Goal: Task Accomplishment & Management: Complete application form

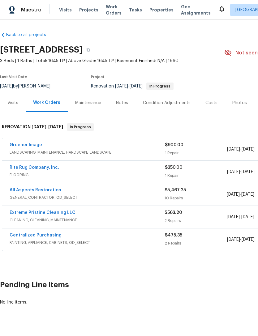
click at [20, 192] on link "All Aspects Restoration" at bounding box center [36, 190] width 52 height 4
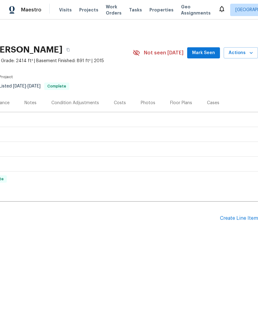
scroll to position [0, 91]
click at [233, 217] on div "Create Line Item" at bounding box center [239, 218] width 38 height 6
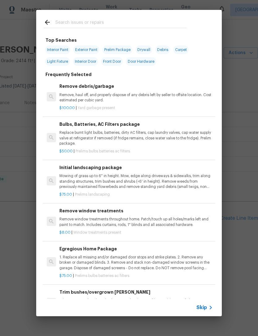
click at [206, 306] on span "Skip" at bounding box center [201, 307] width 11 height 6
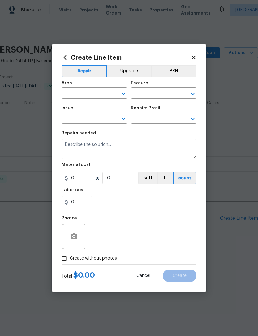
click at [76, 94] on input "text" at bounding box center [85, 94] width 48 height 10
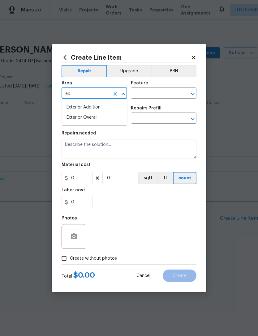
type input "e"
click at [76, 117] on li "Interior Overall" at bounding box center [93, 117] width 65 height 10
type input "Interior Overall"
click at [140, 92] on input "text" at bounding box center [155, 94] width 48 height 10
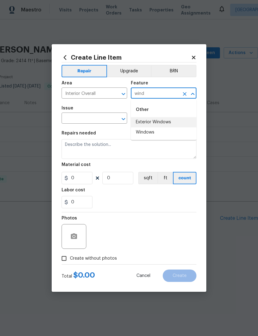
click at [139, 124] on li "Exterior Windows" at bounding box center [163, 122] width 65 height 10
type input "Exterior Windows"
click at [69, 117] on input "text" at bounding box center [85, 119] width 48 height 10
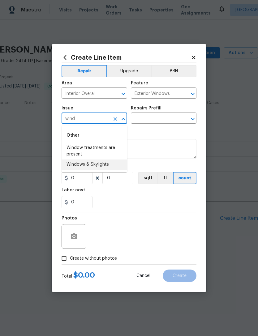
click at [76, 165] on li "Windows & Skylights" at bounding box center [93, 164] width 65 height 10
type input "Windows & Skylights"
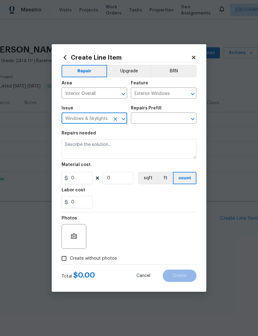
click at [141, 119] on input "text" at bounding box center [155, 119] width 48 height 10
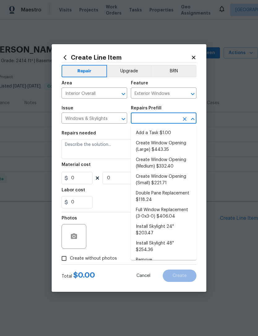
scroll to position [0, 0]
click at [170, 134] on li "Add a Task $1.00" at bounding box center [163, 133] width 65 height 10
type input "Add a Task $1.00"
type textarea "HPM to detail"
type input "1"
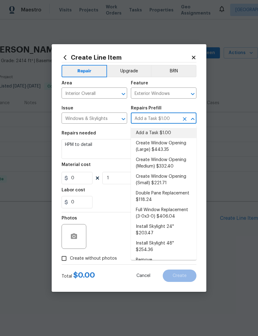
type input "1"
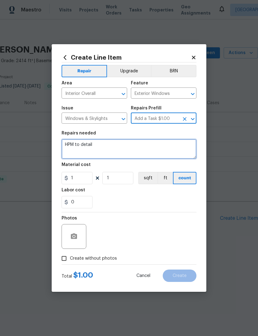
click at [88, 144] on textarea "HPM to detail" at bounding box center [128, 149] width 135 height 20
click at [91, 144] on textarea "HPM to detail" at bounding box center [128, 149] width 135 height 20
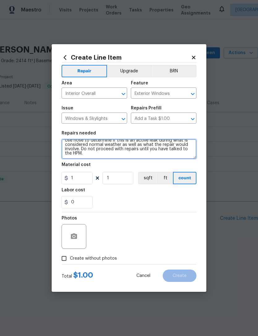
scroll to position [39, 0]
type textarea "Back door. There is evidence on the wood floor that there has been water entry.…"
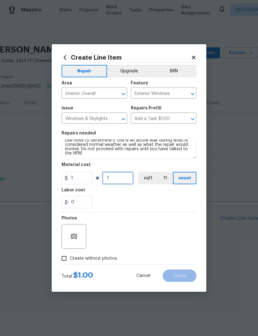
click at [115, 180] on input "1" at bounding box center [117, 178] width 31 height 12
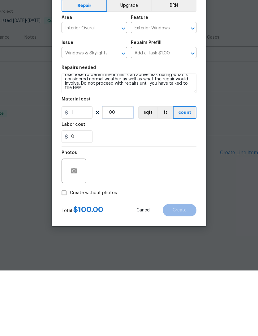
type input "100"
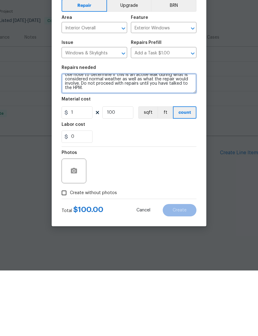
click at [88, 139] on textarea "Back door. There is evidence on the wood floor that there has been water entry.…" at bounding box center [128, 149] width 135 height 20
type textarea "Back door. There is evidence on the wood floor that there has been water entry.…"
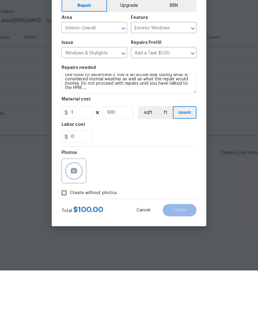
click at [72, 233] on icon "button" at bounding box center [73, 236] width 7 height 7
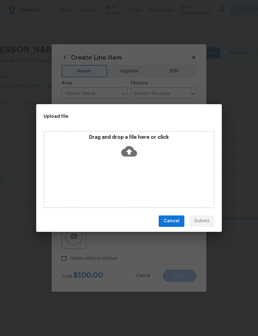
click at [224, 285] on div "Upload file Drag and drop a file here or click Cancel Submit" at bounding box center [129, 168] width 258 height 336
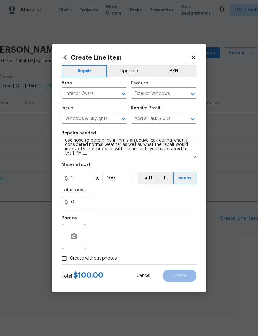
click at [63, 261] on input "Create without photos" at bounding box center [64, 258] width 12 height 12
checkbox input "true"
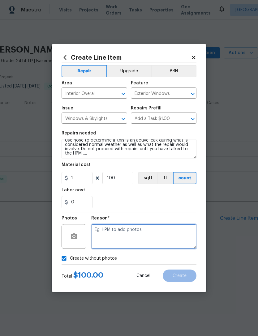
click at [104, 228] on textarea at bounding box center [143, 236] width 105 height 25
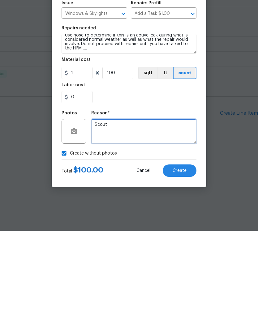
type textarea "Scout"
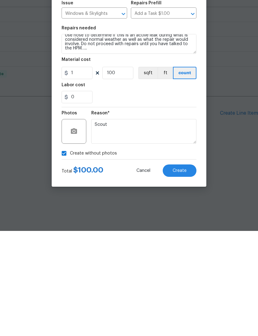
click at [186, 273] on span "Create" at bounding box center [179, 275] width 14 height 5
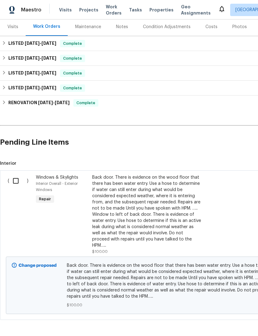
scroll to position [76, 0]
click at [17, 184] on input "checkbox" at bounding box center [18, 180] width 18 height 13
checkbox input "true"
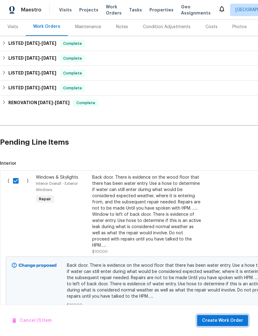
click at [233, 320] on span "Create Work Order" at bounding box center [222, 321] width 41 height 8
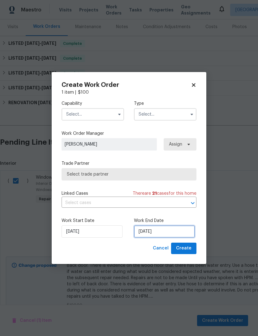
click at [175, 230] on input "9/16/2025" at bounding box center [164, 231] width 61 height 12
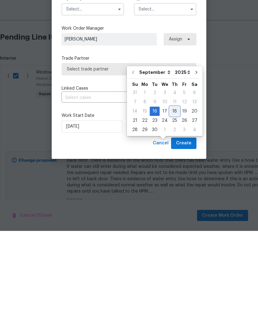
click at [174, 212] on div "18" at bounding box center [175, 216] width 10 height 9
type input "9/18/2025"
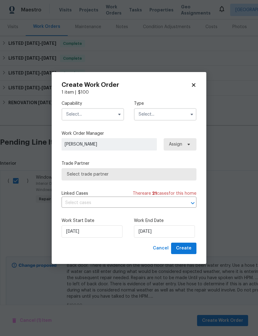
click at [109, 113] on input "text" at bounding box center [92, 114] width 62 height 12
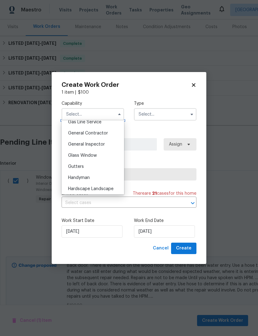
scroll to position [287, 0]
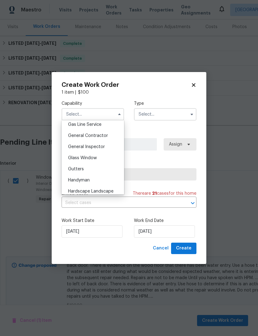
click at [110, 135] on div "General Contractor" at bounding box center [92, 135] width 59 height 11
type input "General Contractor"
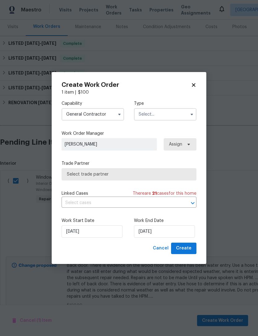
click at [169, 112] on input "text" at bounding box center [165, 114] width 62 height 12
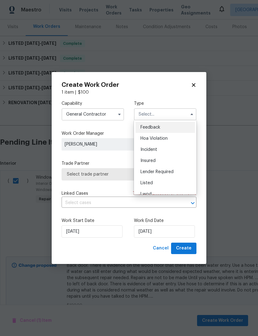
click at [163, 181] on div "Listed" at bounding box center [164, 182] width 59 height 11
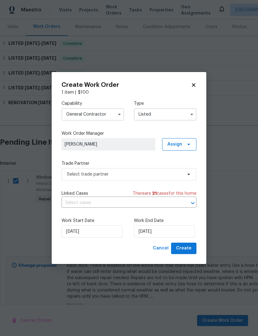
type input "Listed"
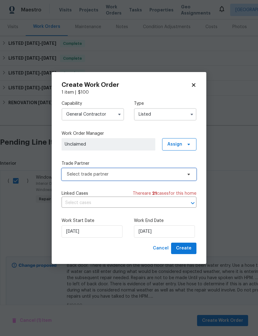
click at [160, 174] on span "Select trade partner" at bounding box center [124, 174] width 115 height 6
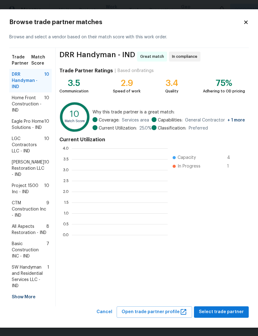
scroll to position [86, 96]
click at [38, 82] on span "DRR Handyman - IND" at bounding box center [28, 80] width 32 height 19
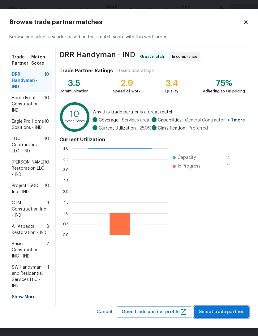
click at [230, 318] on button "Select trade partner" at bounding box center [221, 311] width 55 height 11
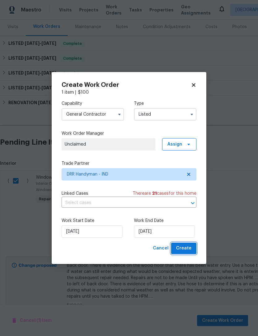
click at [194, 249] on button "Create" at bounding box center [183, 247] width 25 height 11
click at [145, 142] on span "Unclaimed" at bounding box center [108, 144] width 87 height 6
checkbox input "false"
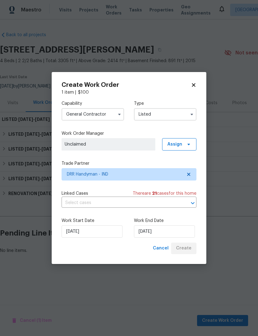
scroll to position [0, 0]
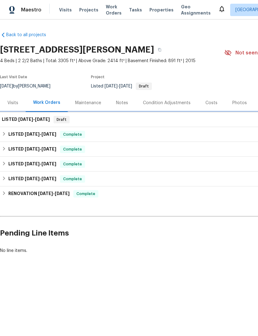
click at [15, 122] on h6 "LISTED 9/16/25 - 9/18/25" at bounding box center [26, 119] width 48 height 7
click at [16, 123] on h6 "LISTED 9/16/25 - 9/18/25" at bounding box center [26, 119] width 48 height 7
click at [15, 118] on h6 "LISTED 9/16/25 - 9/18/25" at bounding box center [26, 119] width 48 height 7
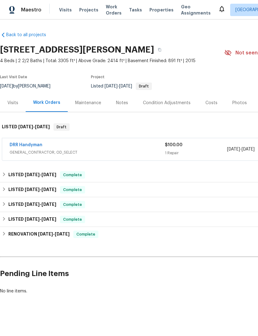
click at [21, 145] on link "DRR Handyman" at bounding box center [26, 145] width 33 height 4
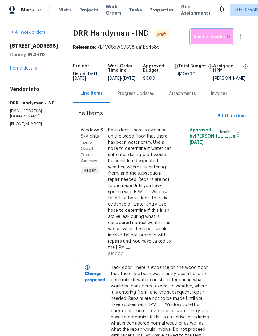
click at [217, 37] on span "Send to Vendor" at bounding box center [211, 36] width 36 height 7
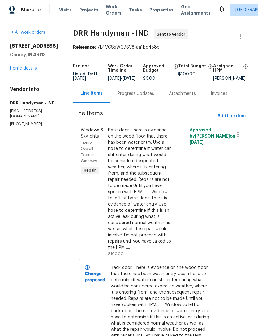
click at [117, 97] on div "Progress Updates" at bounding box center [135, 94] width 36 height 6
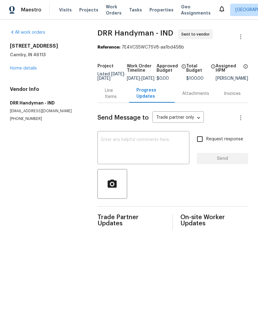
click at [101, 144] on textarea at bounding box center [143, 148] width 84 height 22
click at [41, 177] on section "All work orders 13820 N Honey Creek Dr Camby, IN 46113 Home details Vendor Info…" at bounding box center [46, 129] width 73 height 201
click at [20, 69] on link "Home details" at bounding box center [23, 68] width 27 height 4
